Goal: Task Accomplishment & Management: Manage account settings

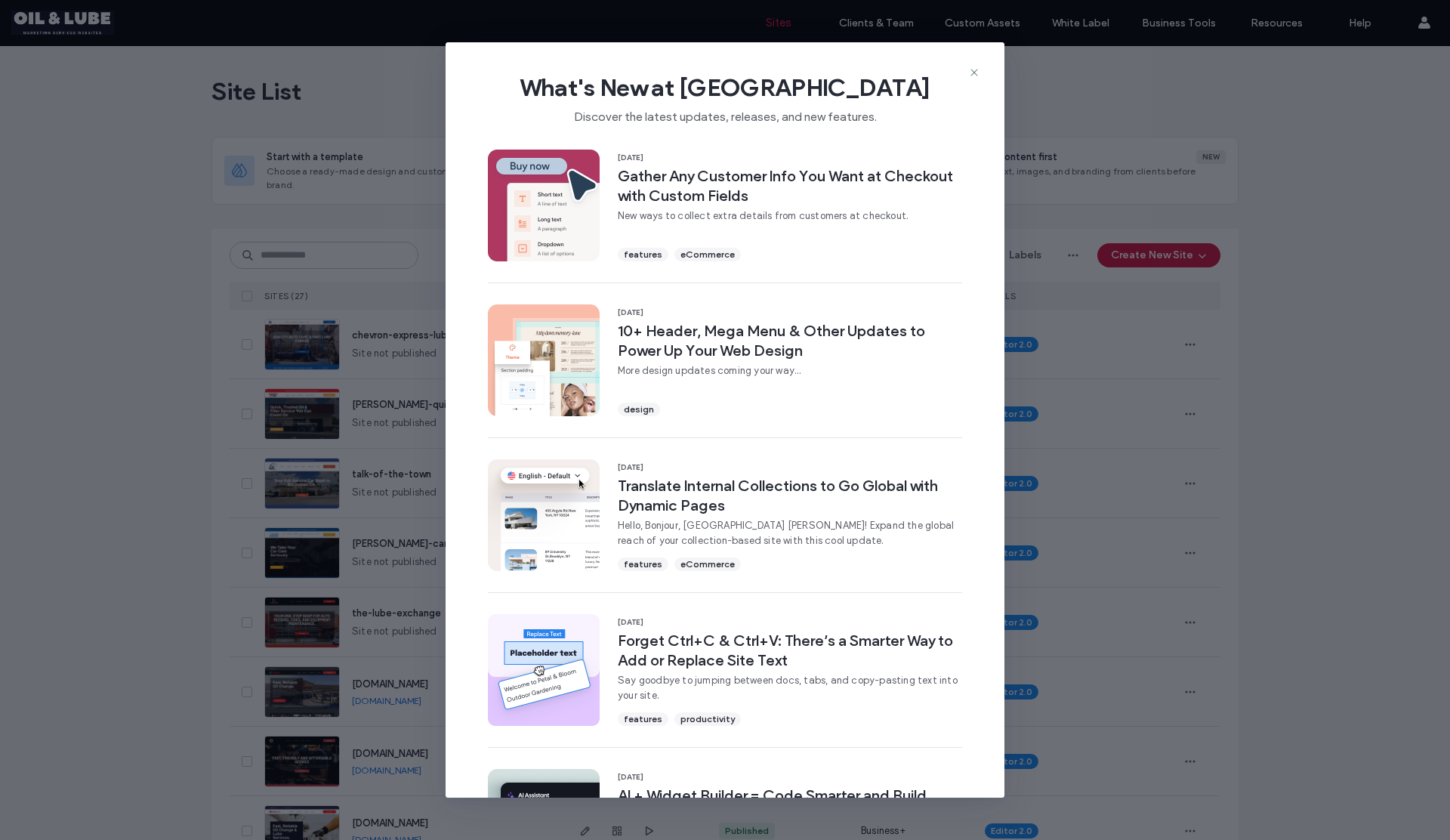
drag, startPoint x: 974, startPoint y: 72, endPoint x: 897, endPoint y: 113, distance: 87.2
click at [974, 72] on use at bounding box center [974, 72] width 7 height 7
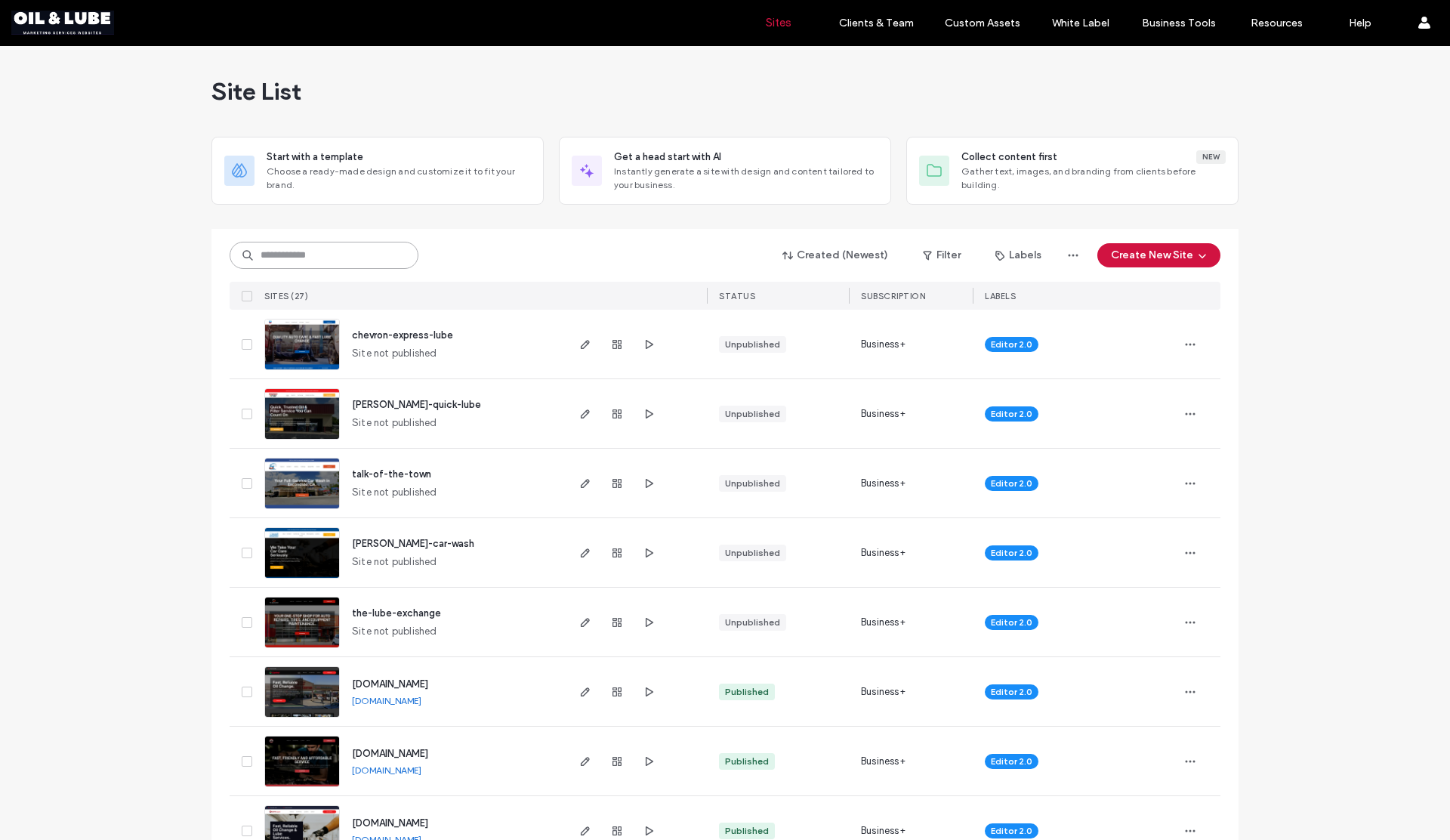
click at [294, 257] on input at bounding box center [324, 255] width 189 height 27
type input "*****"
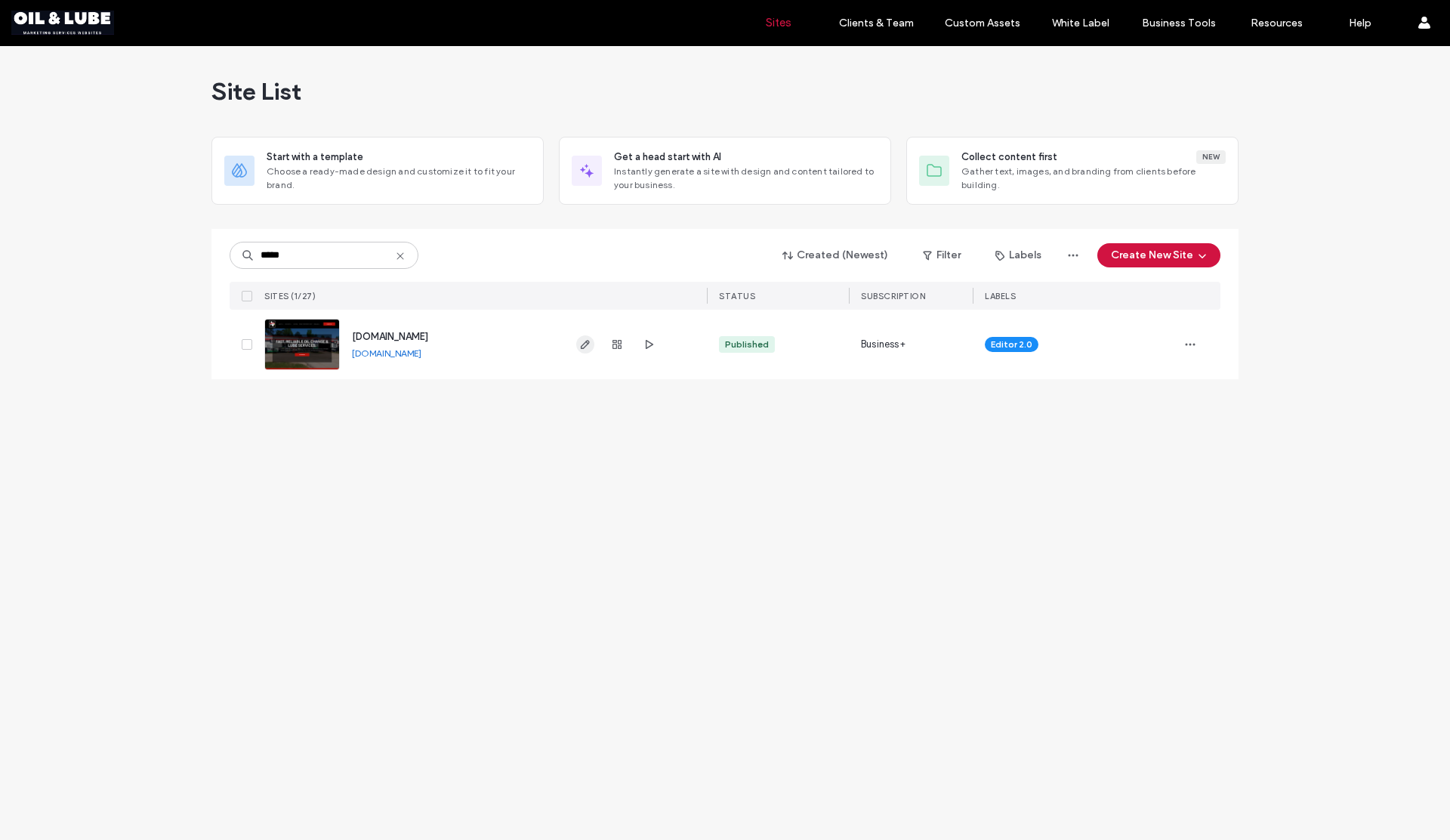
click at [585, 345] on use "button" at bounding box center [586, 344] width 9 height 9
type input "*****"
click at [617, 344] on icon "button" at bounding box center [617, 344] width 12 height 12
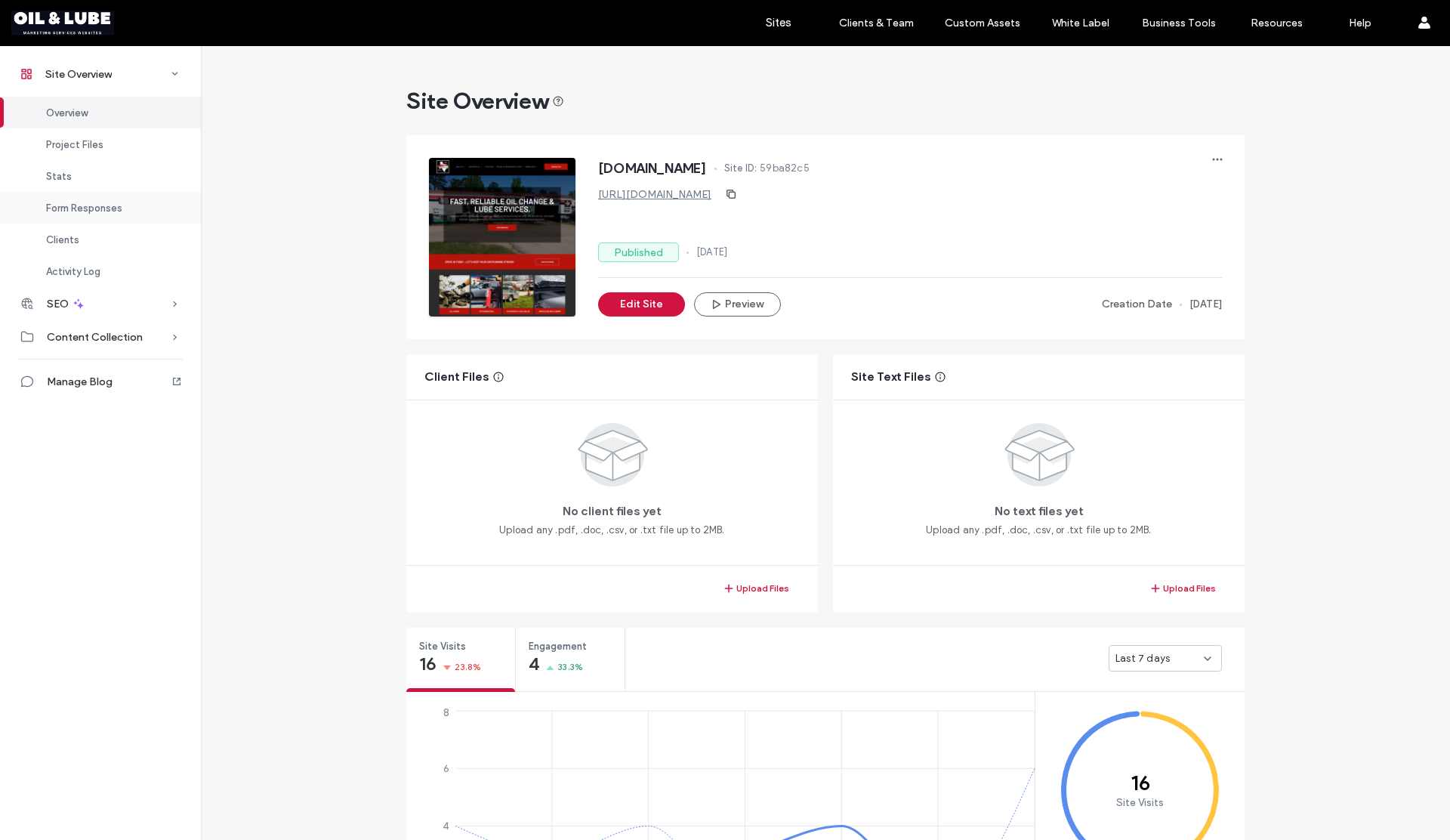
click at [92, 207] on span "Form Responses" at bounding box center [84, 208] width 76 height 12
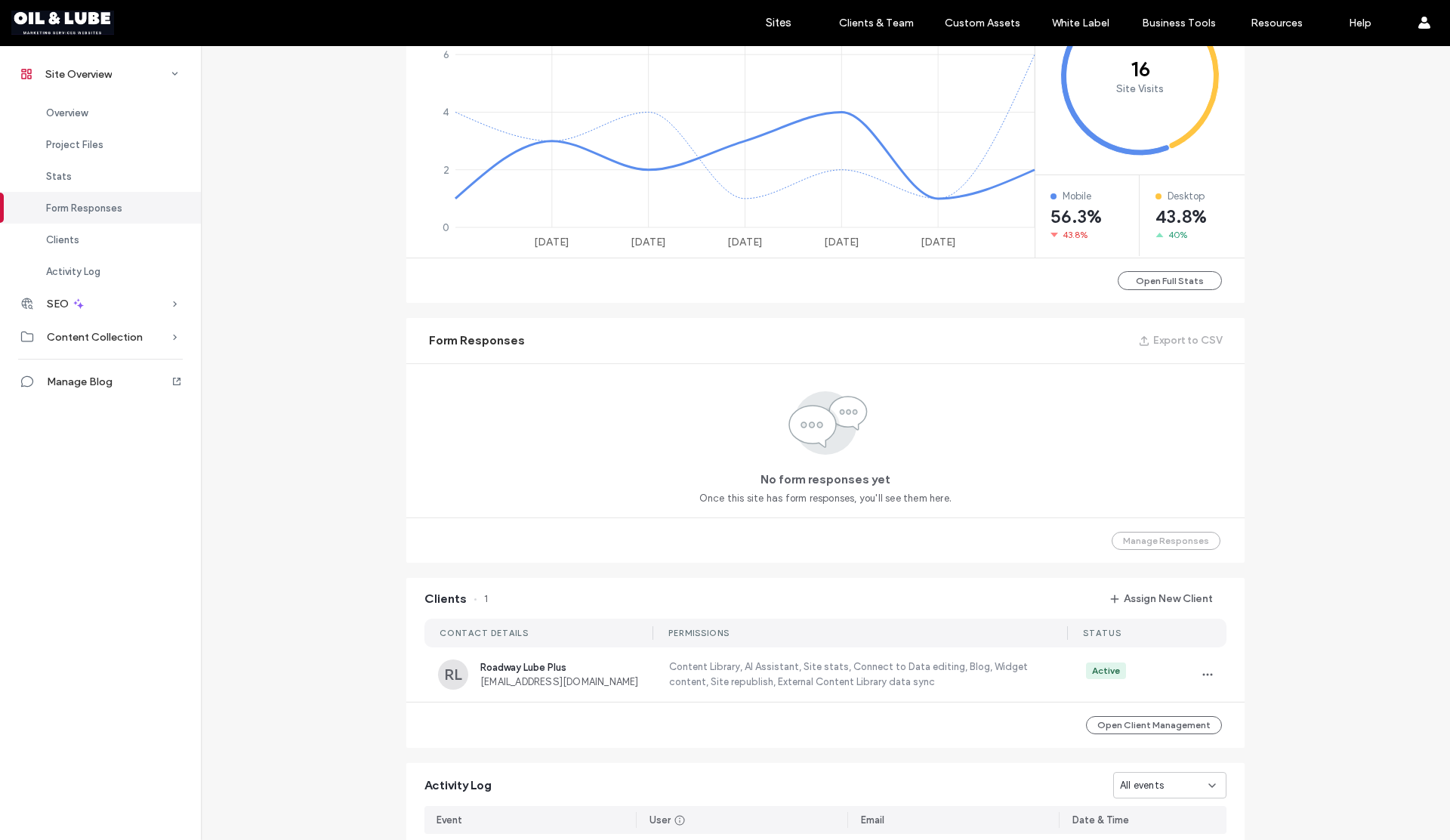
scroll to position [979, 0]
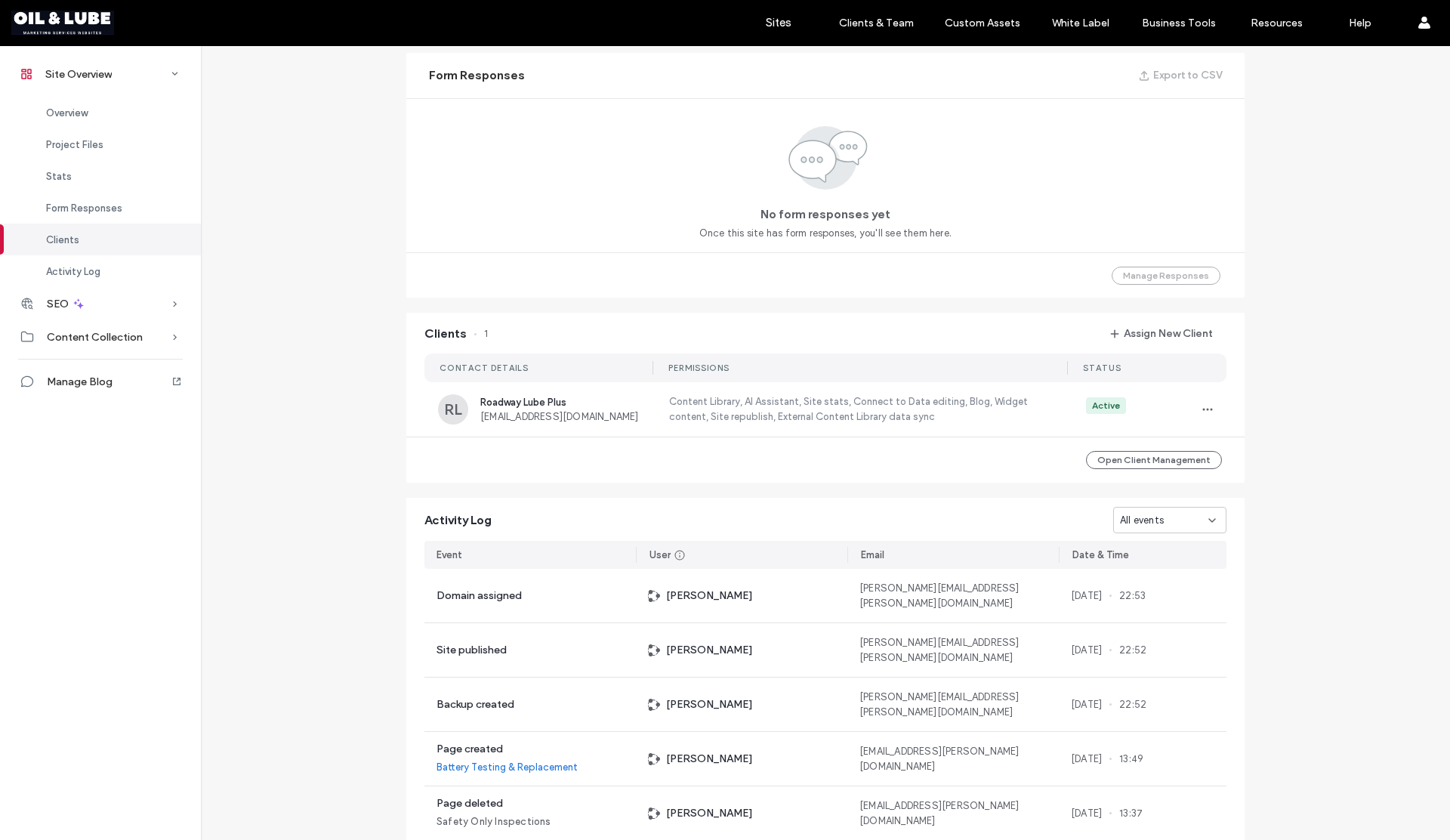
scroll to position [1105, 0]
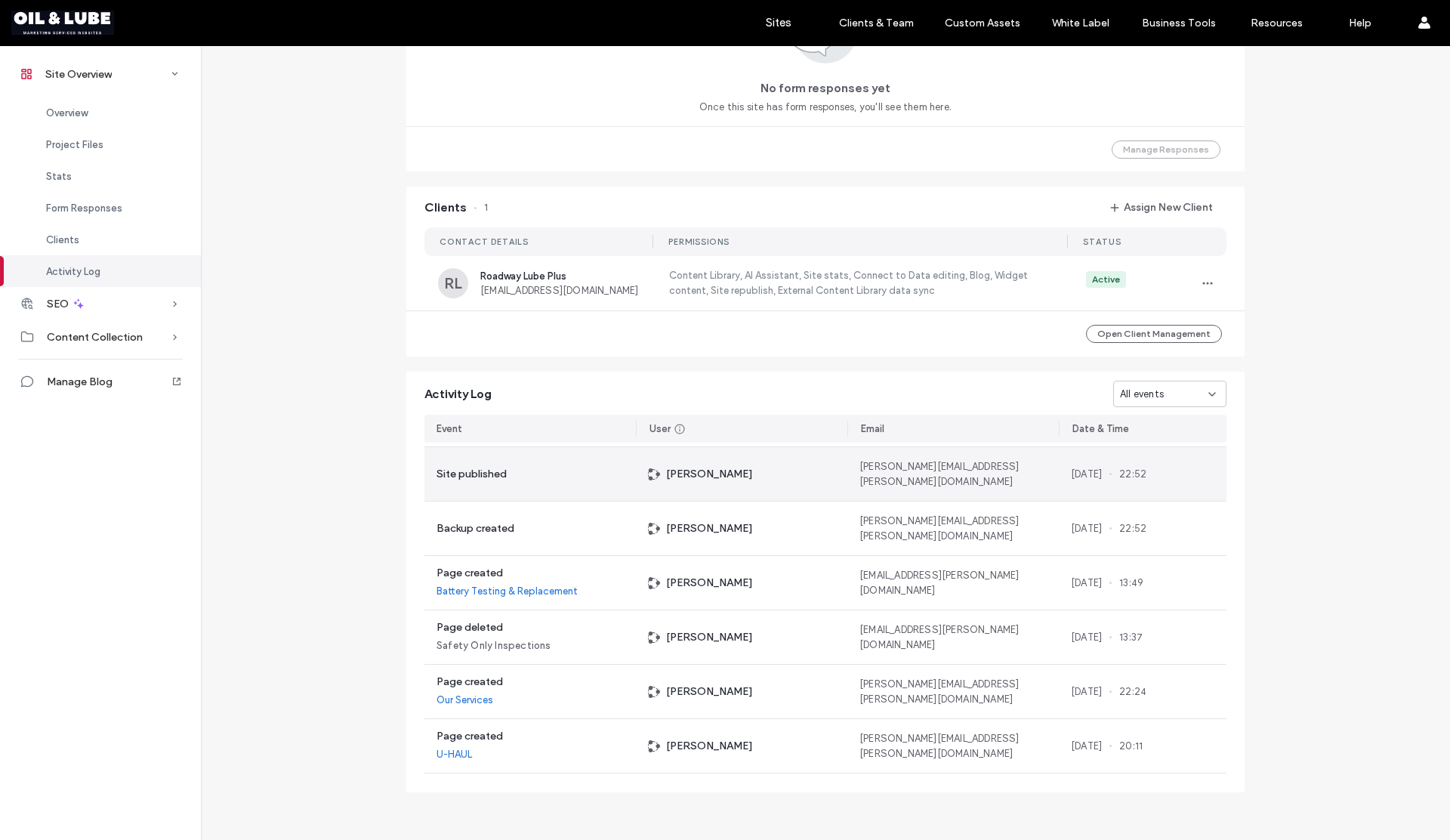
scroll to position [237, 0]
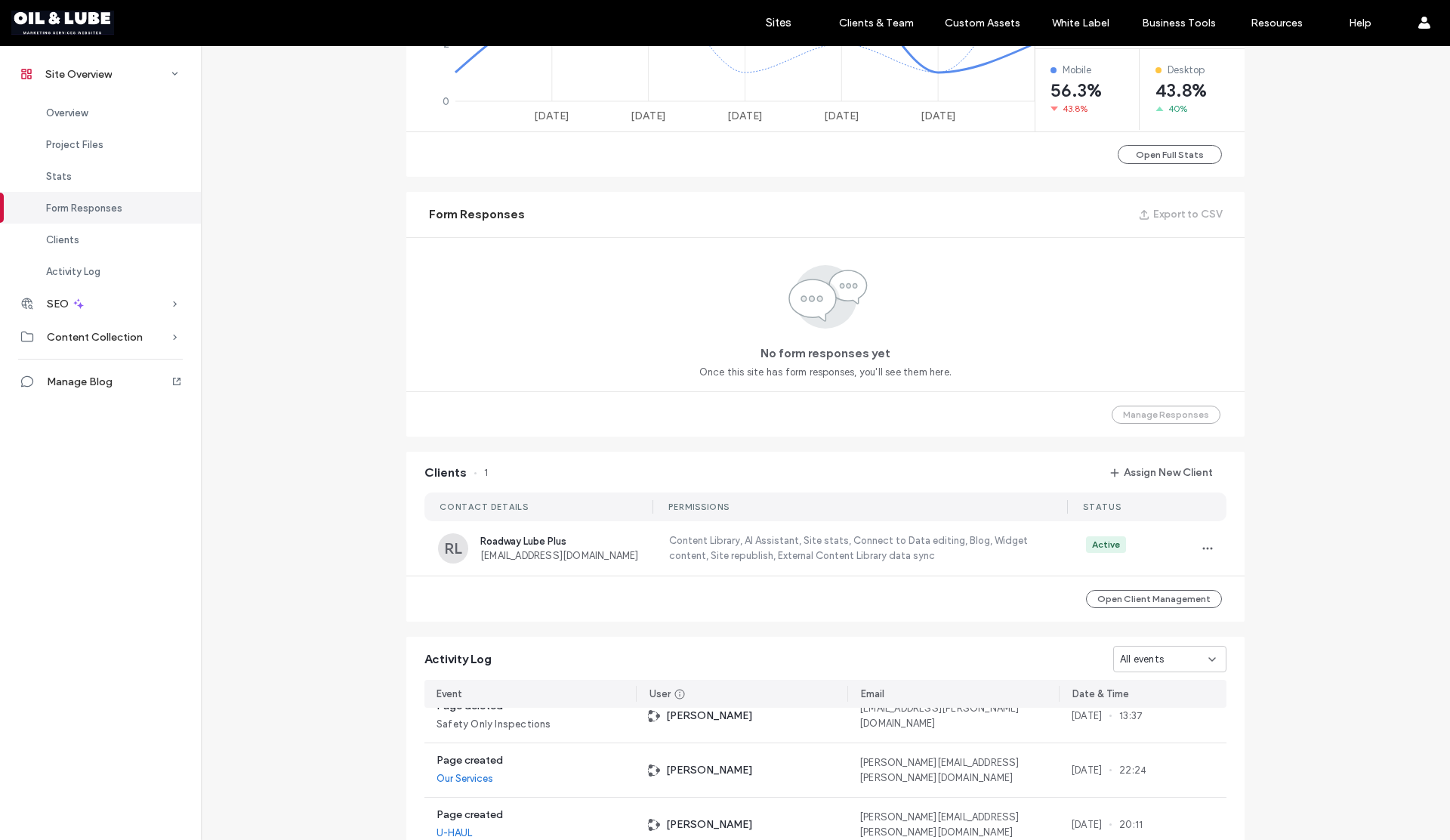
scroll to position [834, 0]
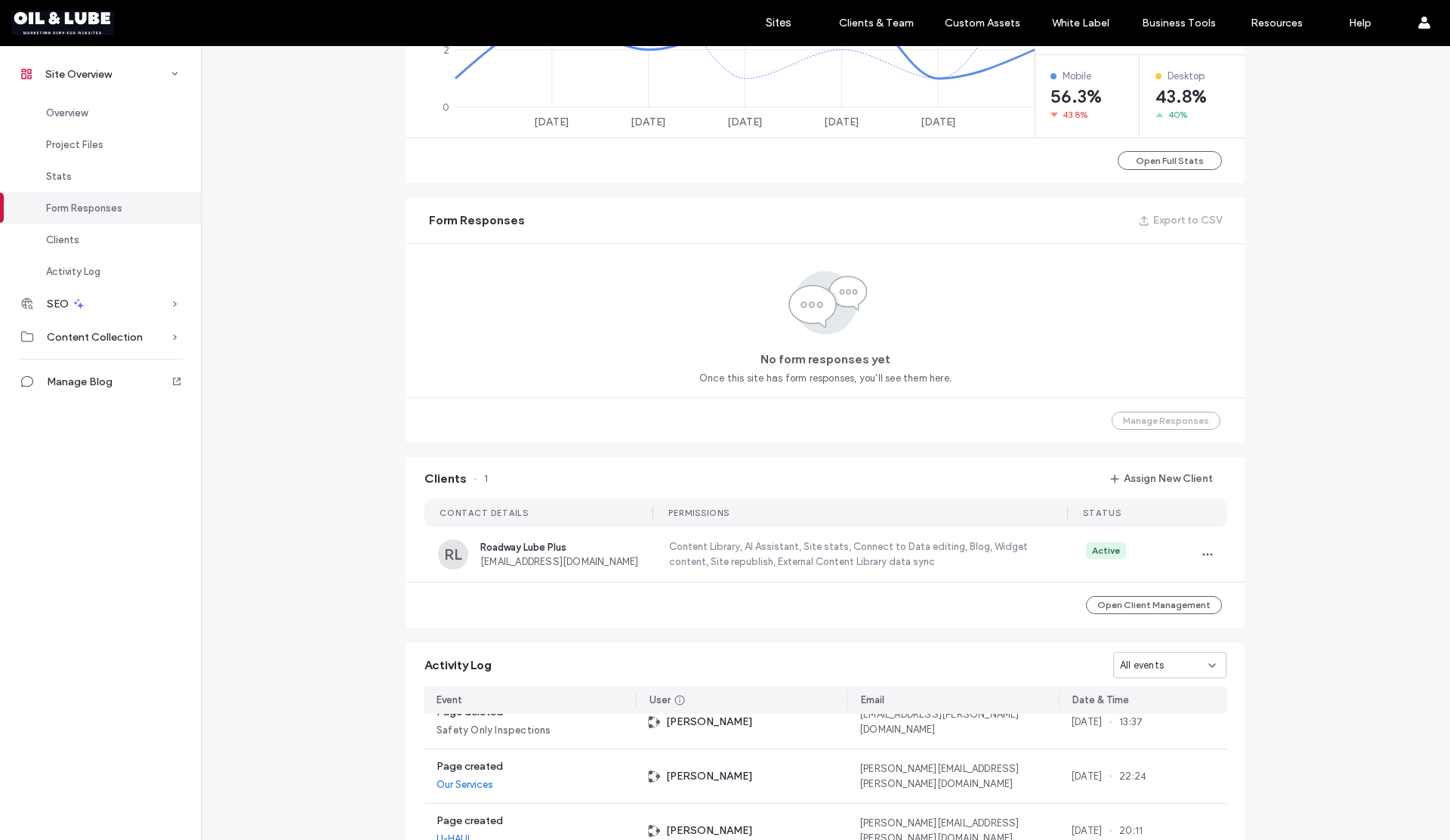
scroll to position [25, 0]
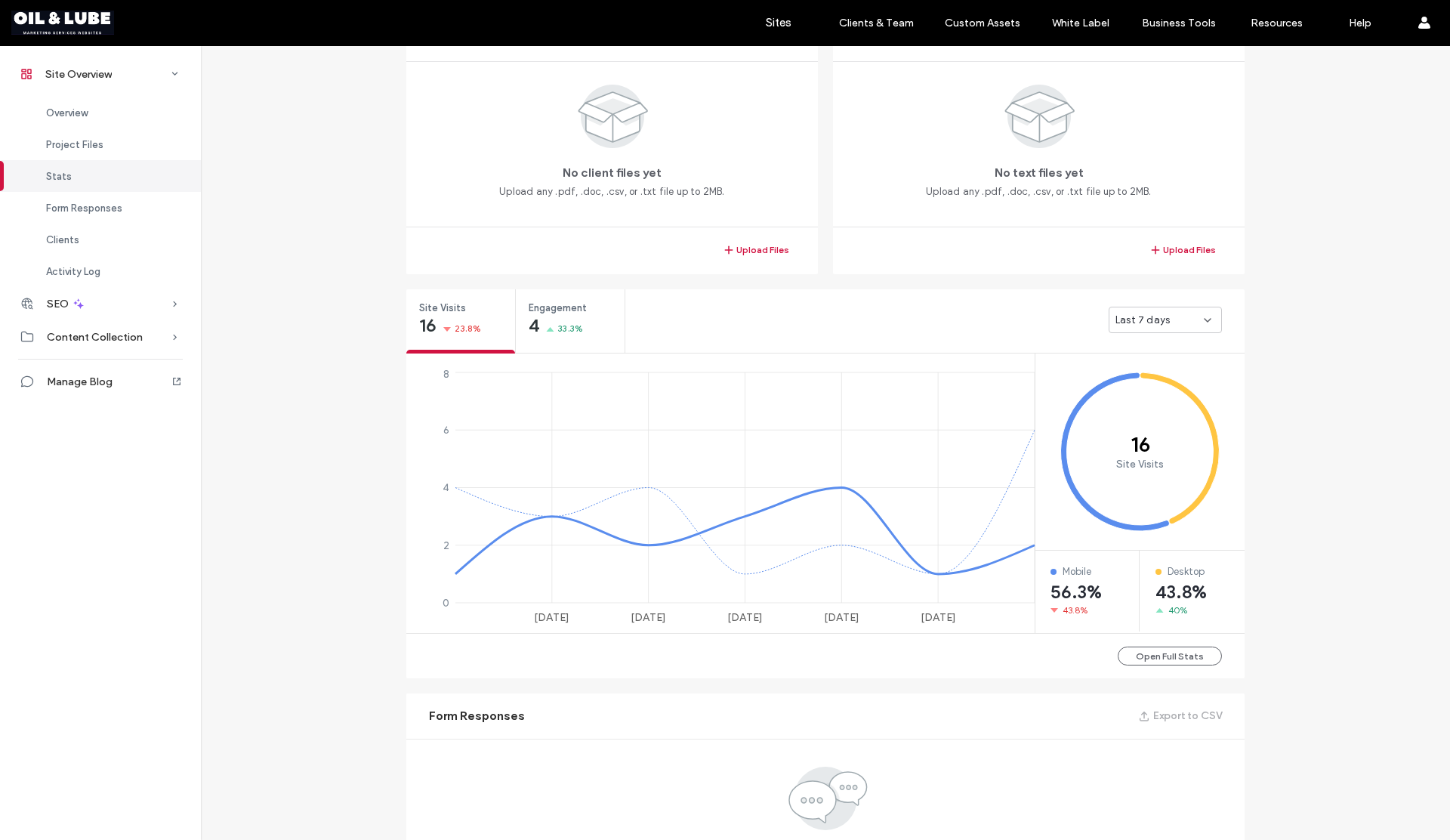
scroll to position [724, 0]
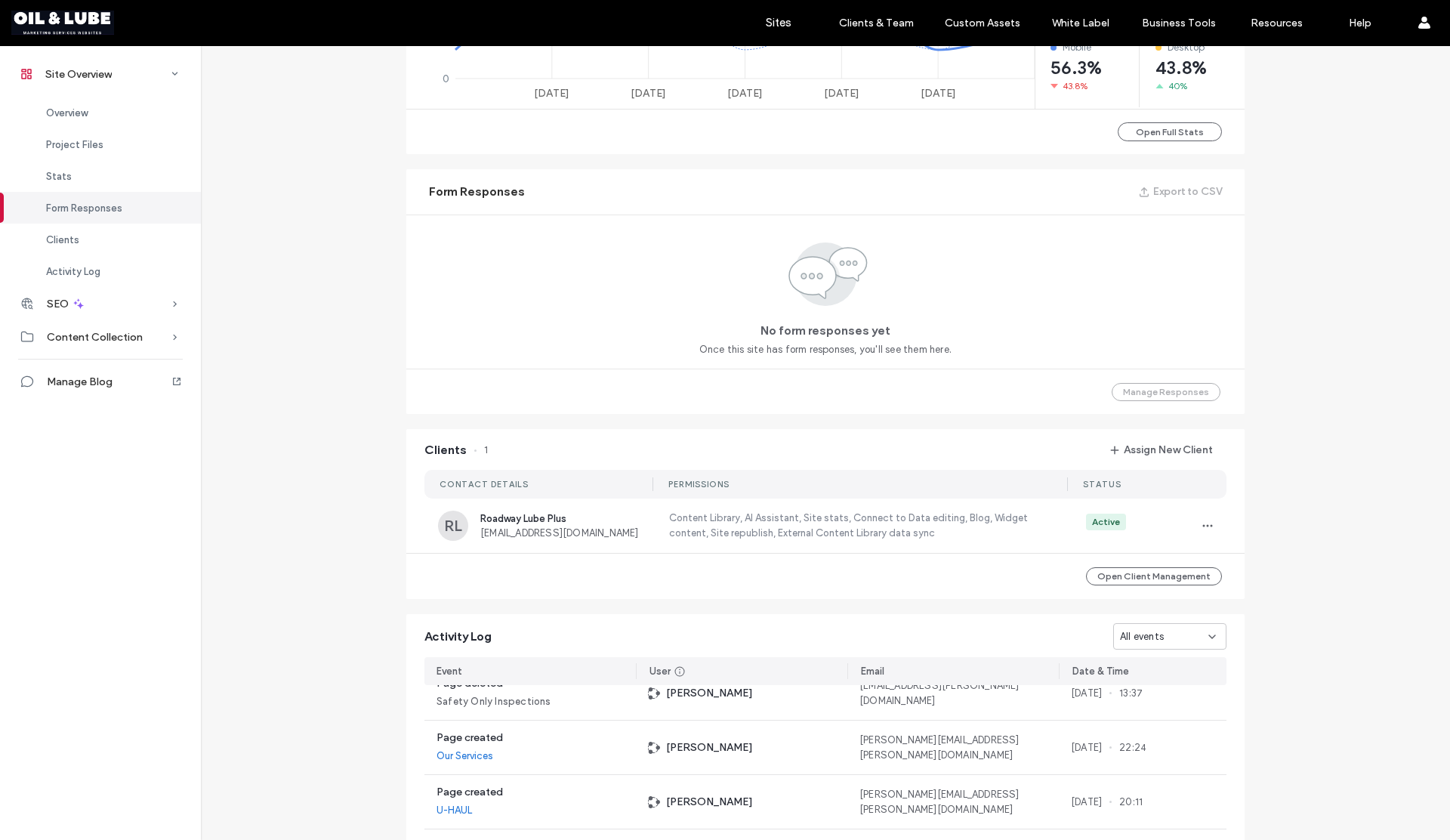
scroll to position [864, 0]
click at [1231, 506] on div "CONTACT DETAILS PERMISSIONS STATUS RL Roadway Lube Plus ike@roadwaylubeplus.com…" at bounding box center [826, 506] width 839 height 92
click at [102, 273] on div "Activity Log" at bounding box center [100, 270] width 201 height 32
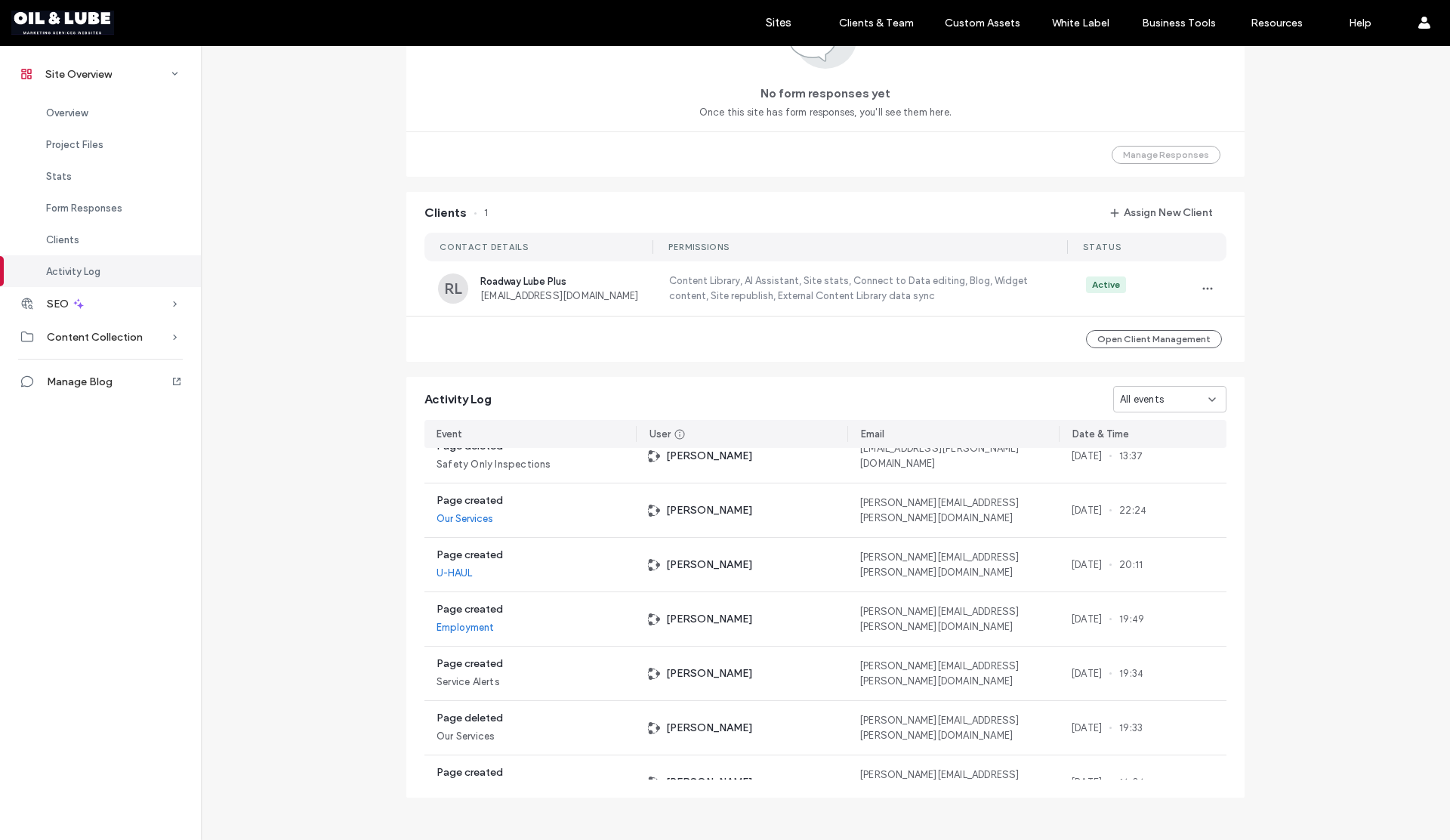
scroll to position [1105, 0]
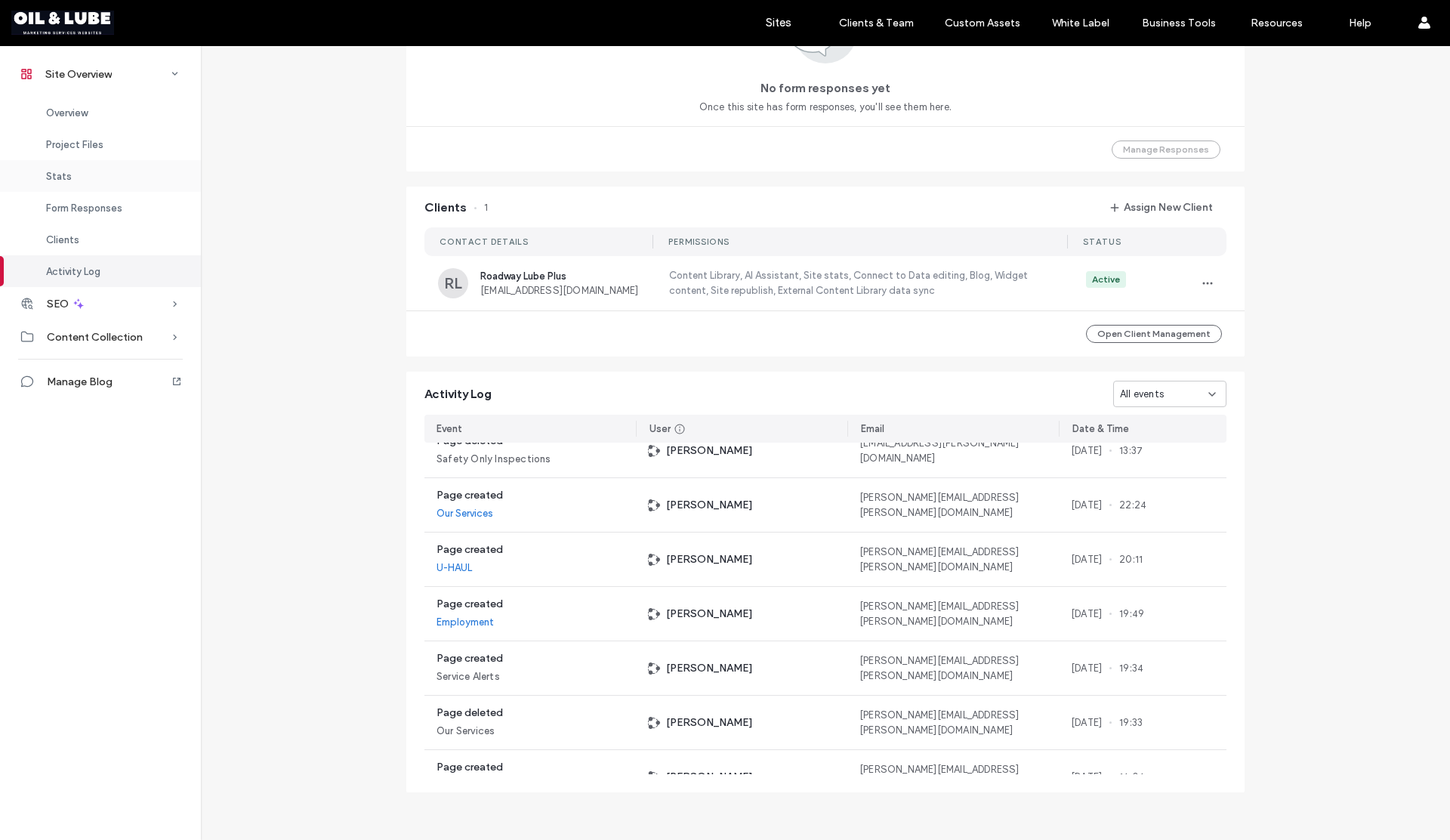
click at [75, 178] on div "Stats" at bounding box center [100, 176] width 201 height 32
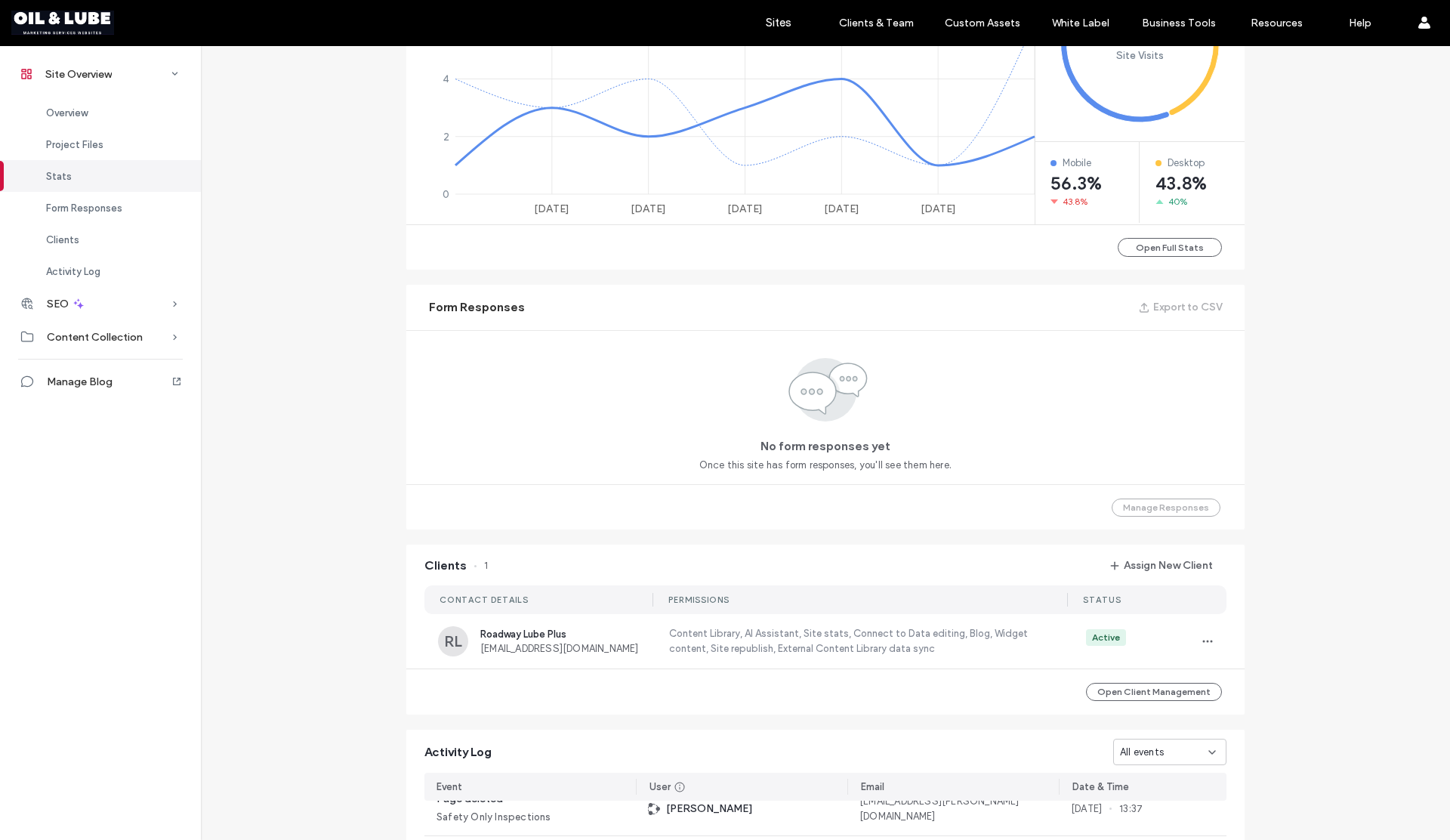
scroll to position [575, 0]
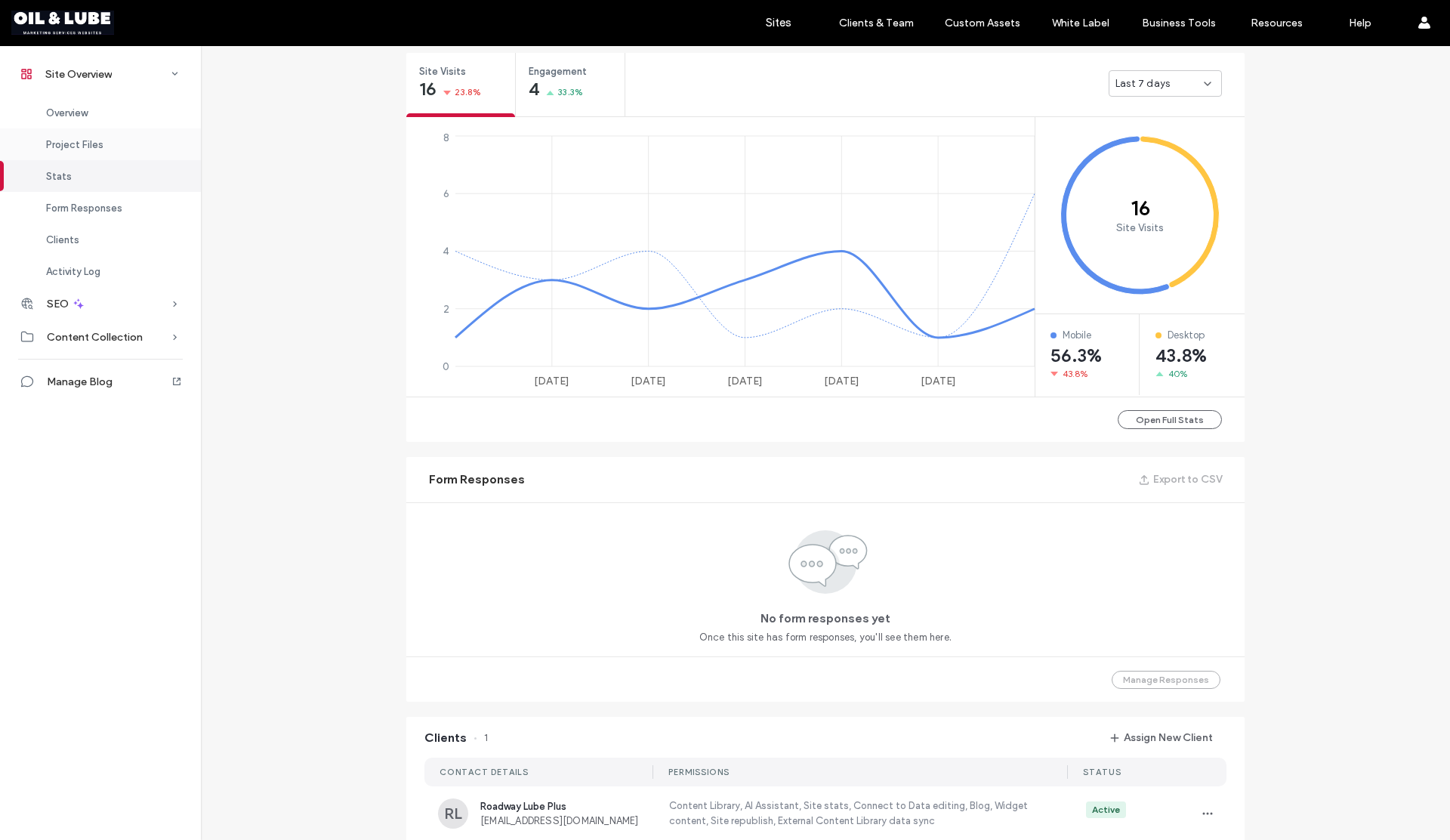
click at [79, 145] on span "Project Files" at bounding box center [75, 144] width 57 height 12
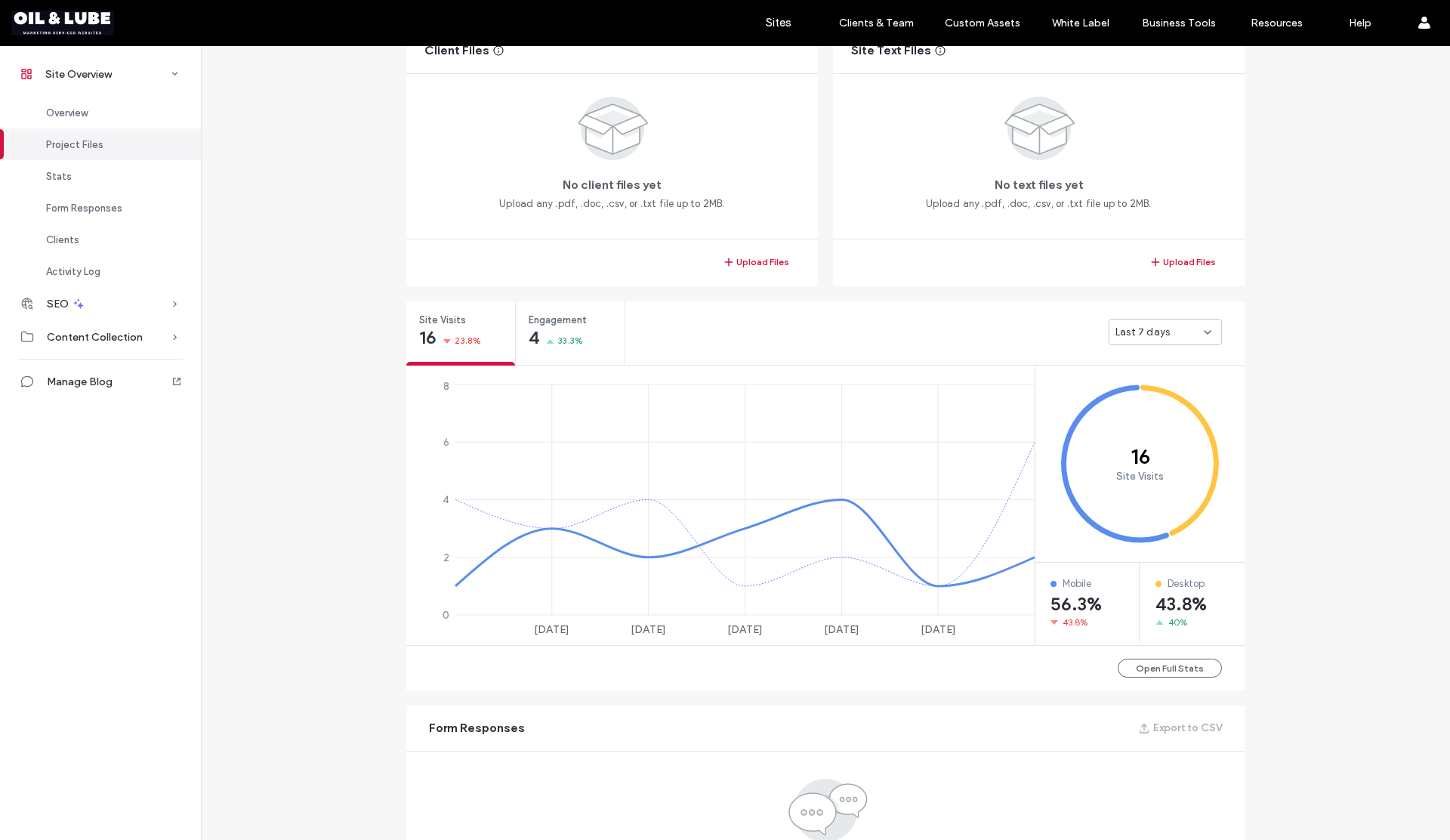
scroll to position [301, 0]
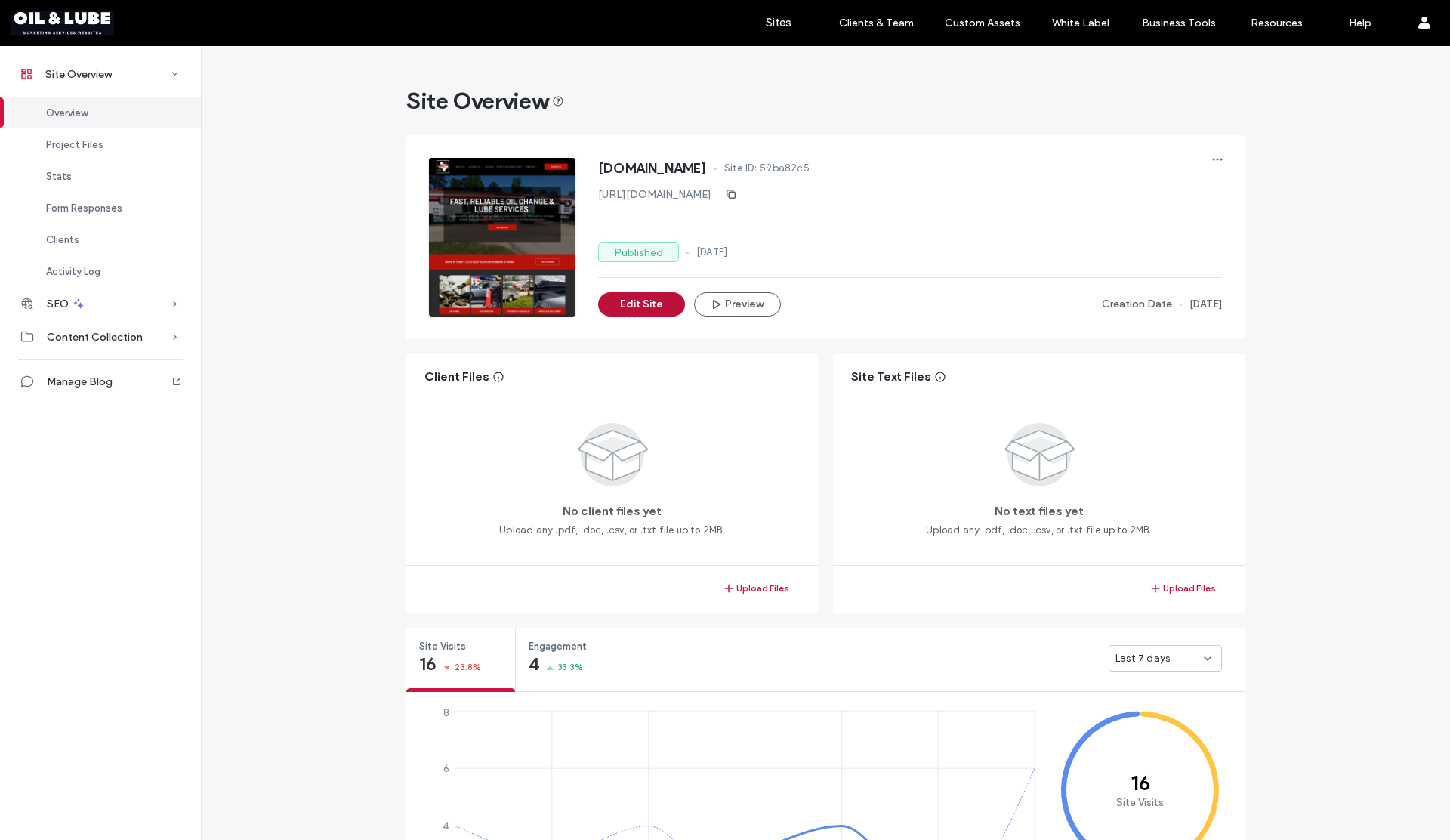
click at [621, 310] on button "Edit Site" at bounding box center [641, 304] width 87 height 24
